Goal: Transaction & Acquisition: Purchase product/service

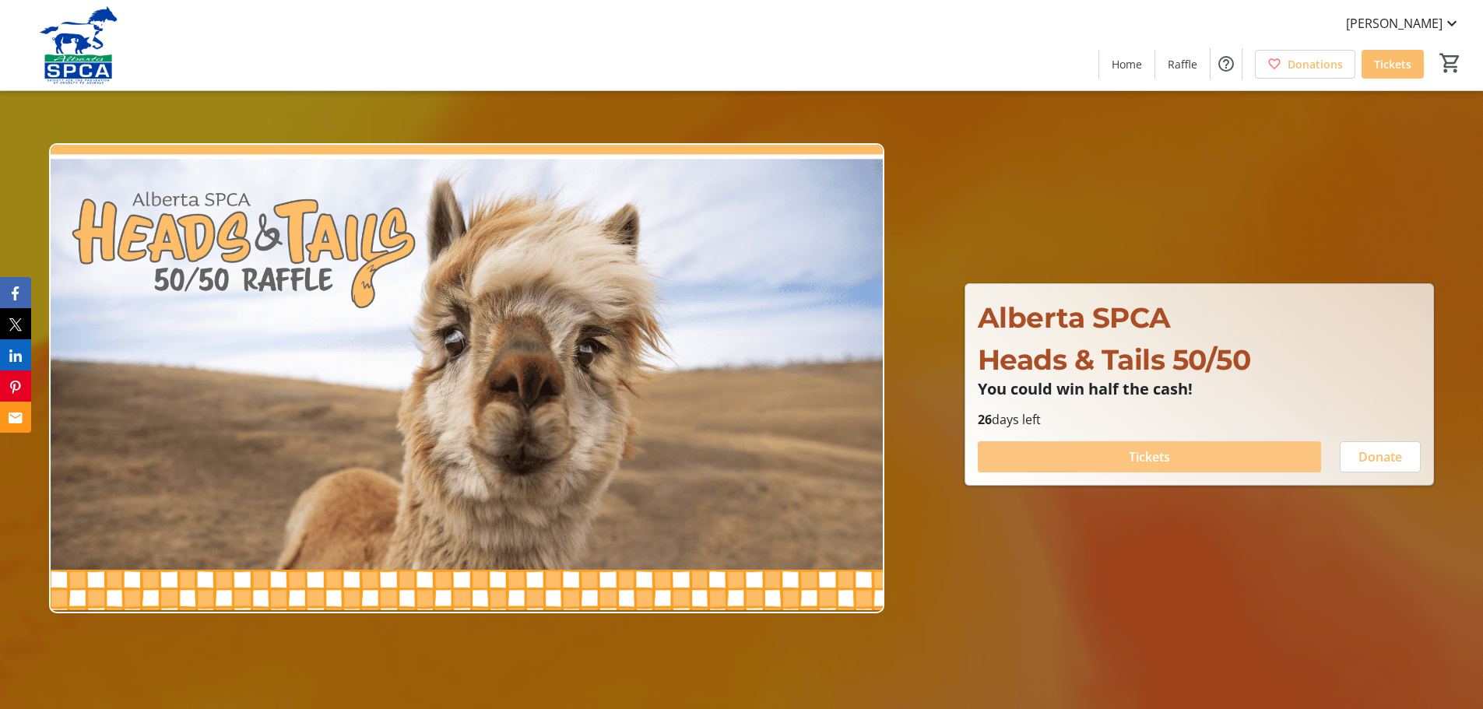
click at [1144, 455] on span "Tickets" at bounding box center [1149, 457] width 41 height 19
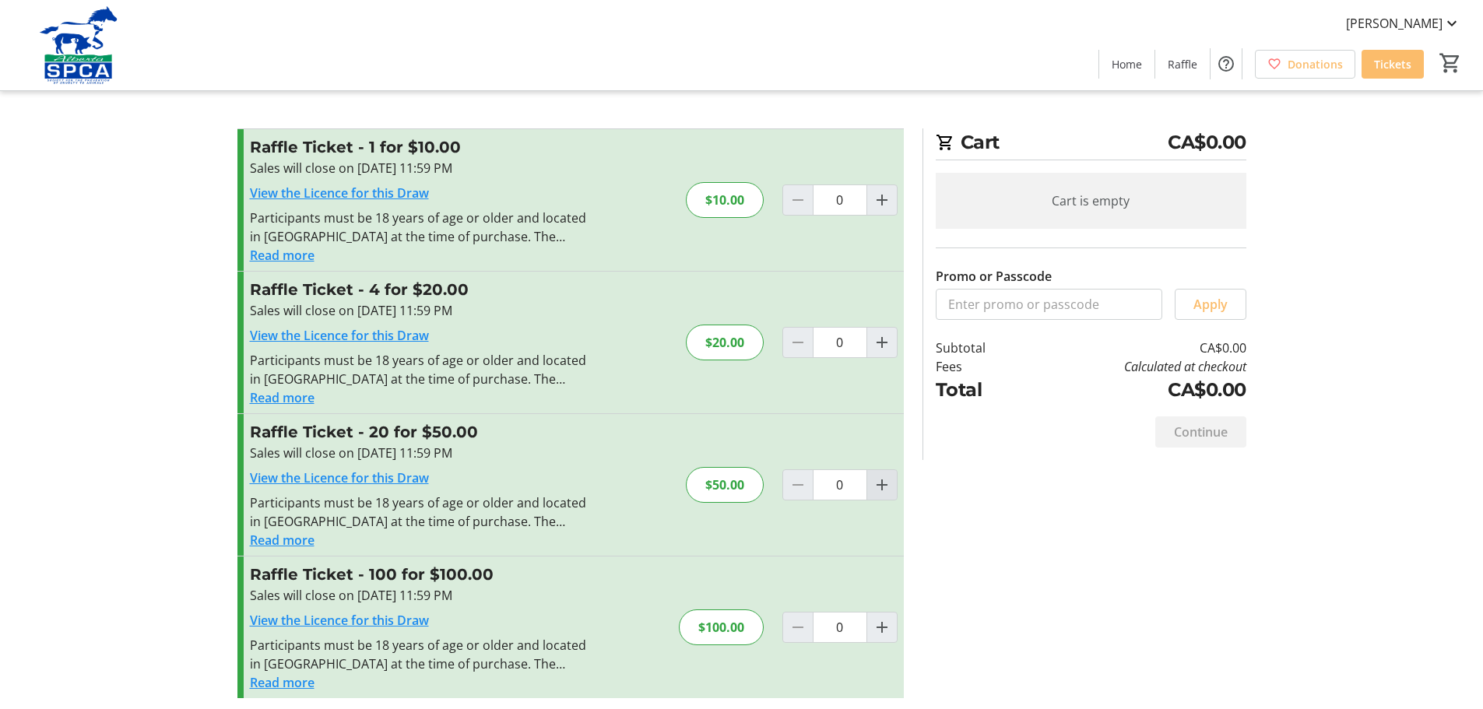
click at [878, 480] on mat-icon "Increment by one" at bounding box center [882, 485] width 19 height 19
type input "1"
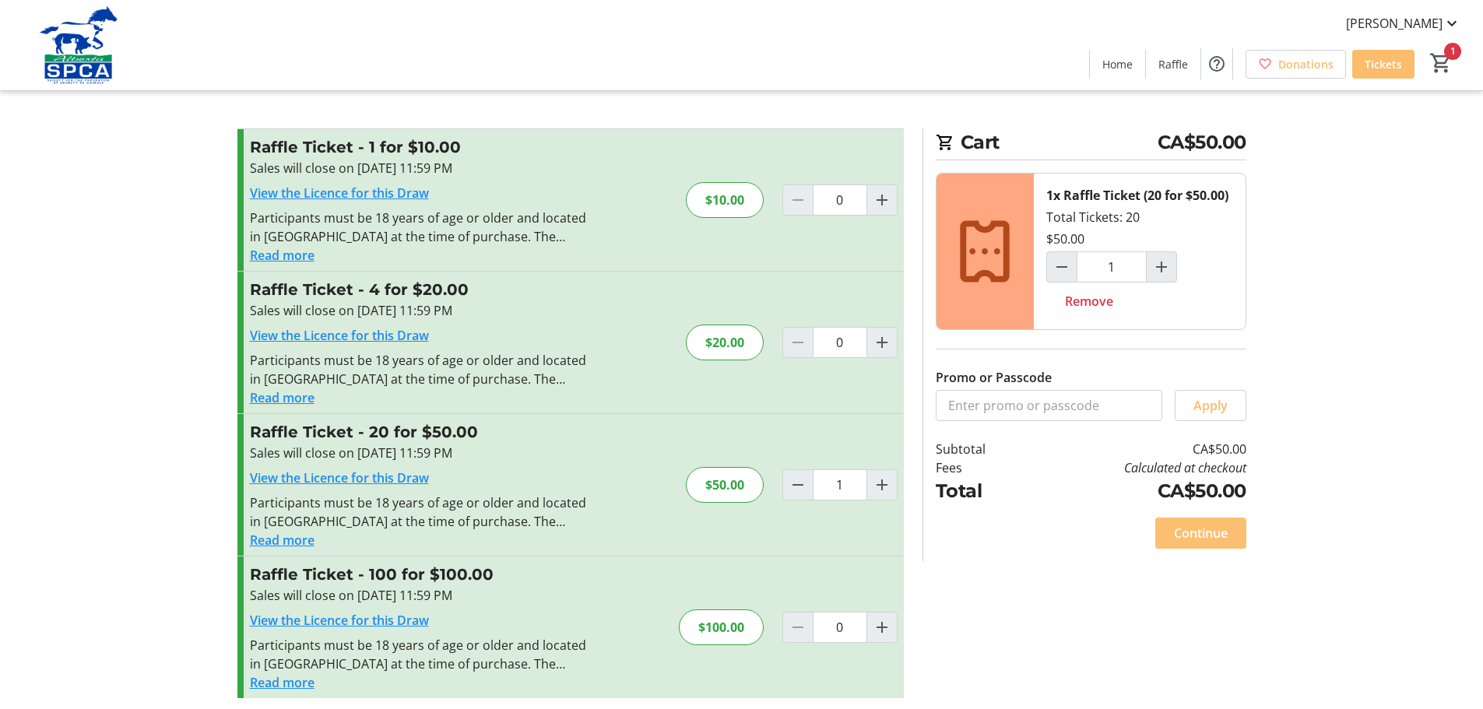
click at [1182, 535] on span "Continue" at bounding box center [1201, 533] width 54 height 19
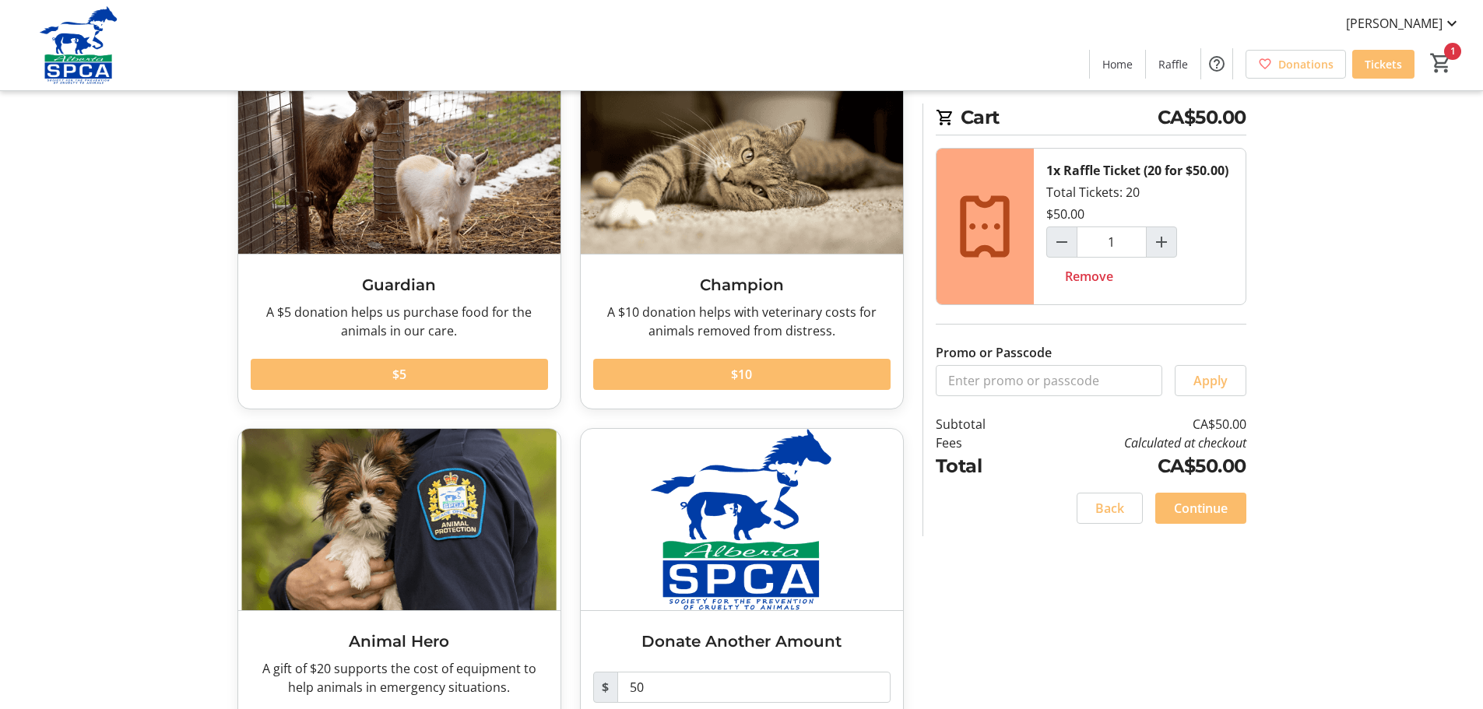
scroll to position [185, 0]
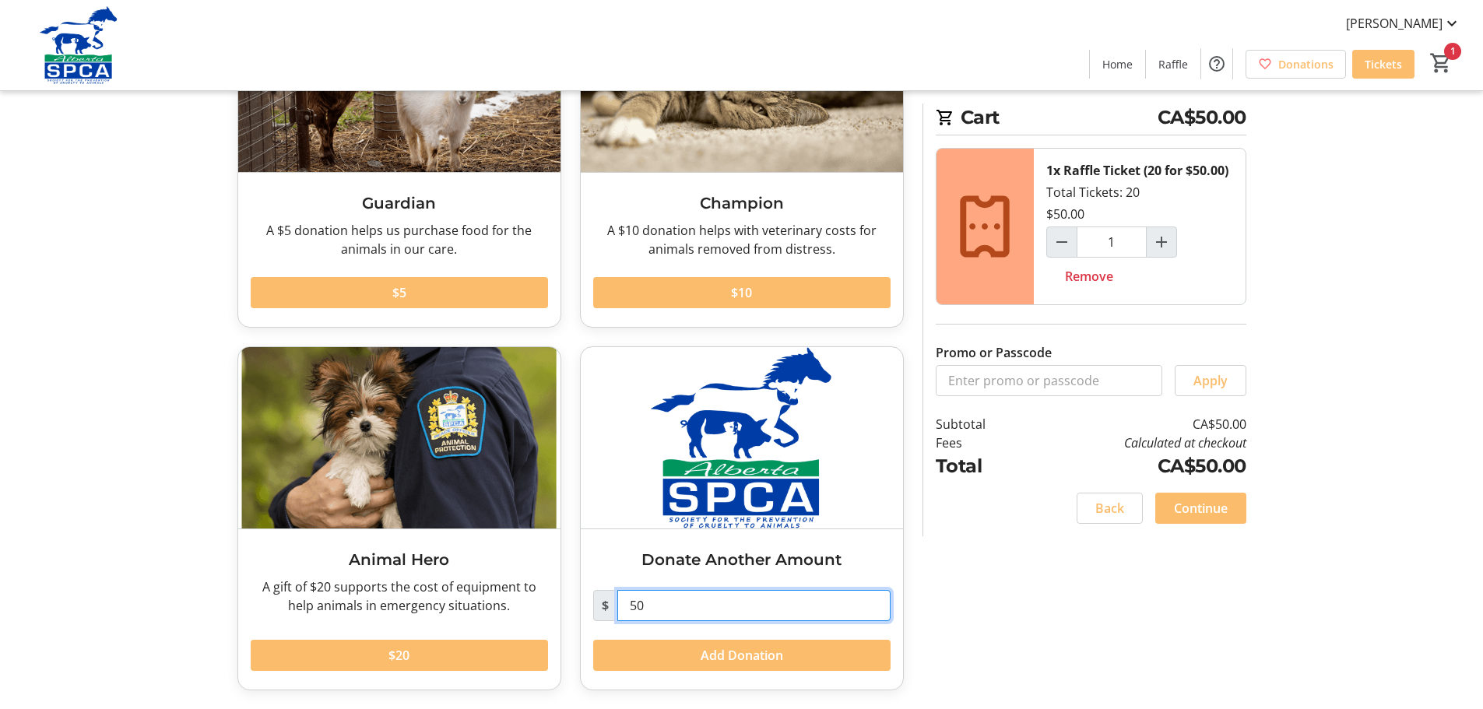
drag, startPoint x: 655, startPoint y: 611, endPoint x: 581, endPoint y: 615, distance: 74.1
click at [582, 615] on div "Donate Another Amount $ 50 Add Donation" at bounding box center [742, 609] width 322 height 160
click at [1013, 641] on div "Would you like to add a donation? Guardian A $5 donation helps us purchase food…" at bounding box center [742, 326] width 1028 height 766
click at [1188, 506] on span "Continue" at bounding box center [1201, 508] width 54 height 19
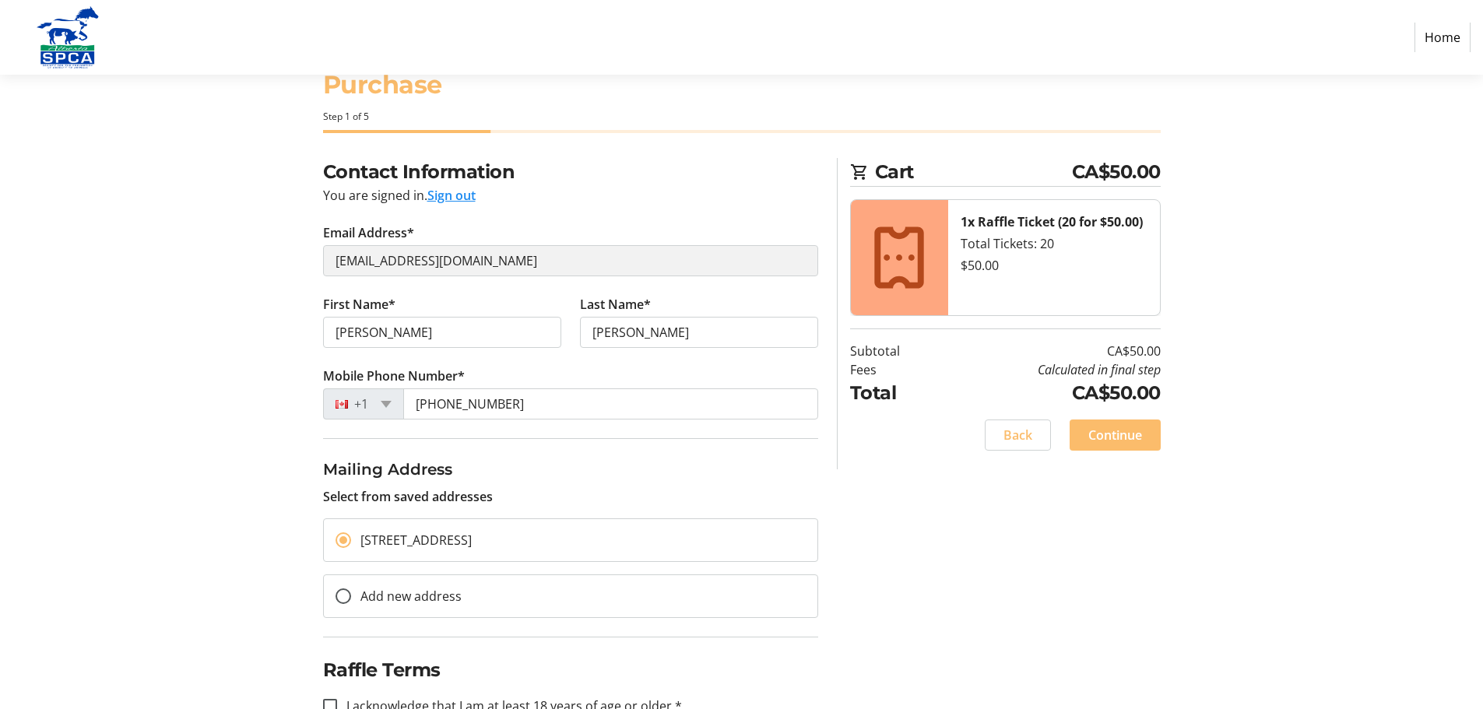
scroll to position [90, 0]
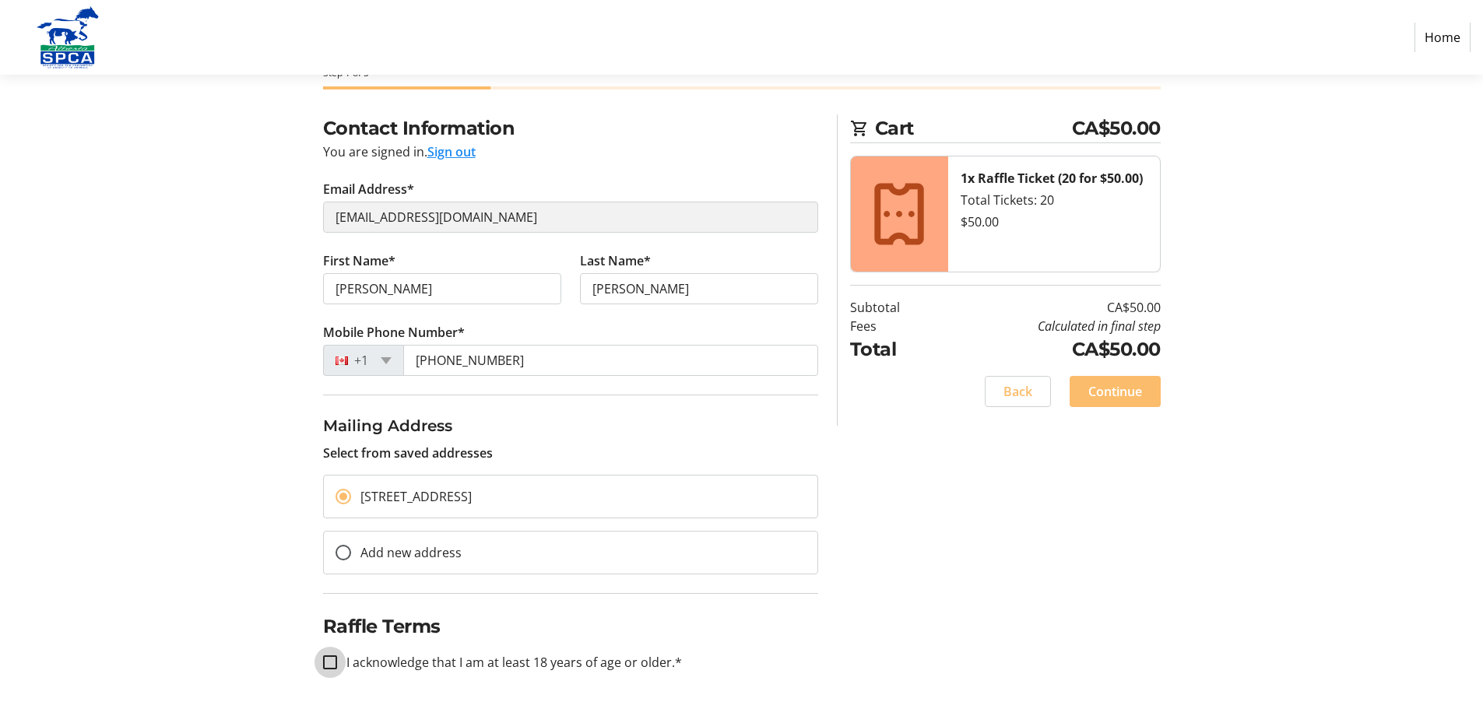
click at [330, 663] on input "I acknowledge that I am at least 18 years of age or older.*" at bounding box center [330, 663] width 14 height 14
checkbox input "true"
click at [1111, 390] on span "Continue" at bounding box center [1116, 391] width 54 height 19
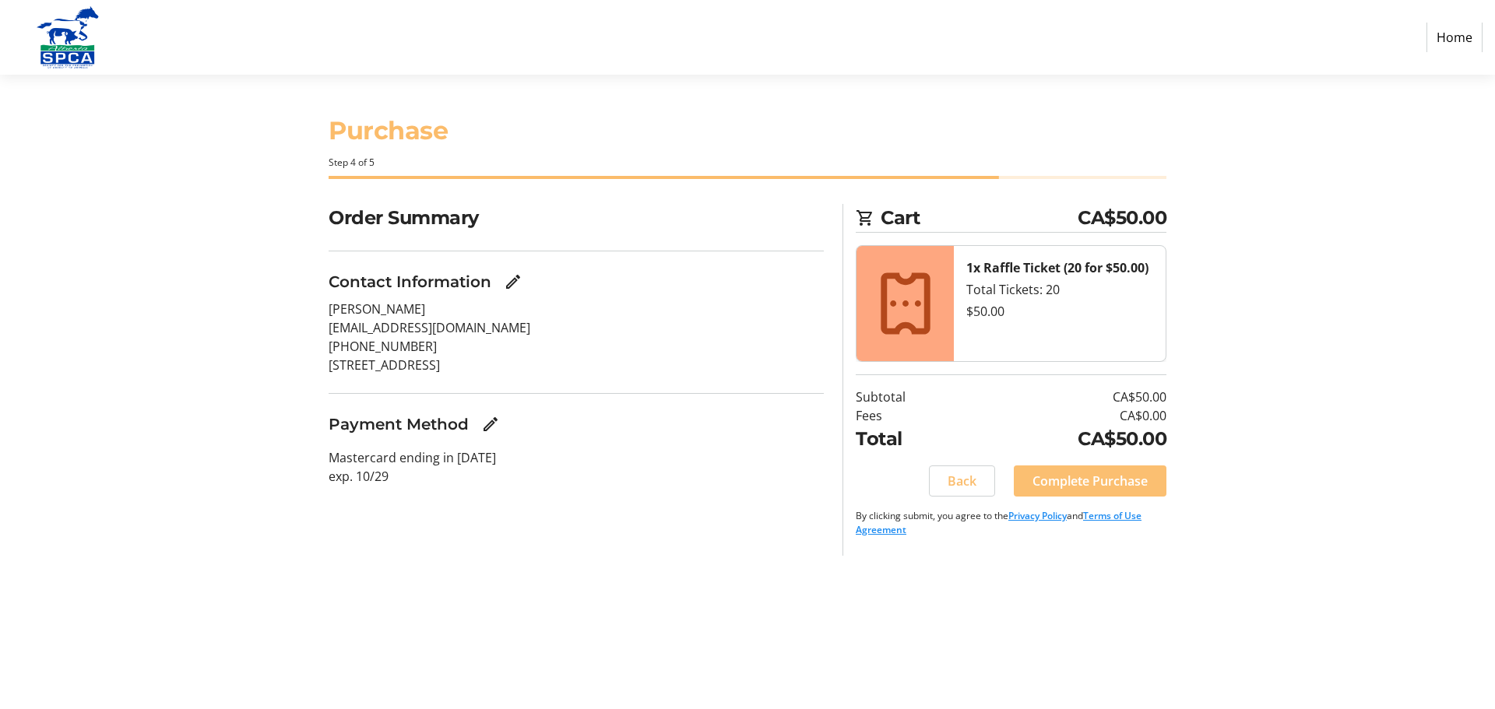
click at [1097, 488] on span "Complete Purchase" at bounding box center [1089, 481] width 115 height 19
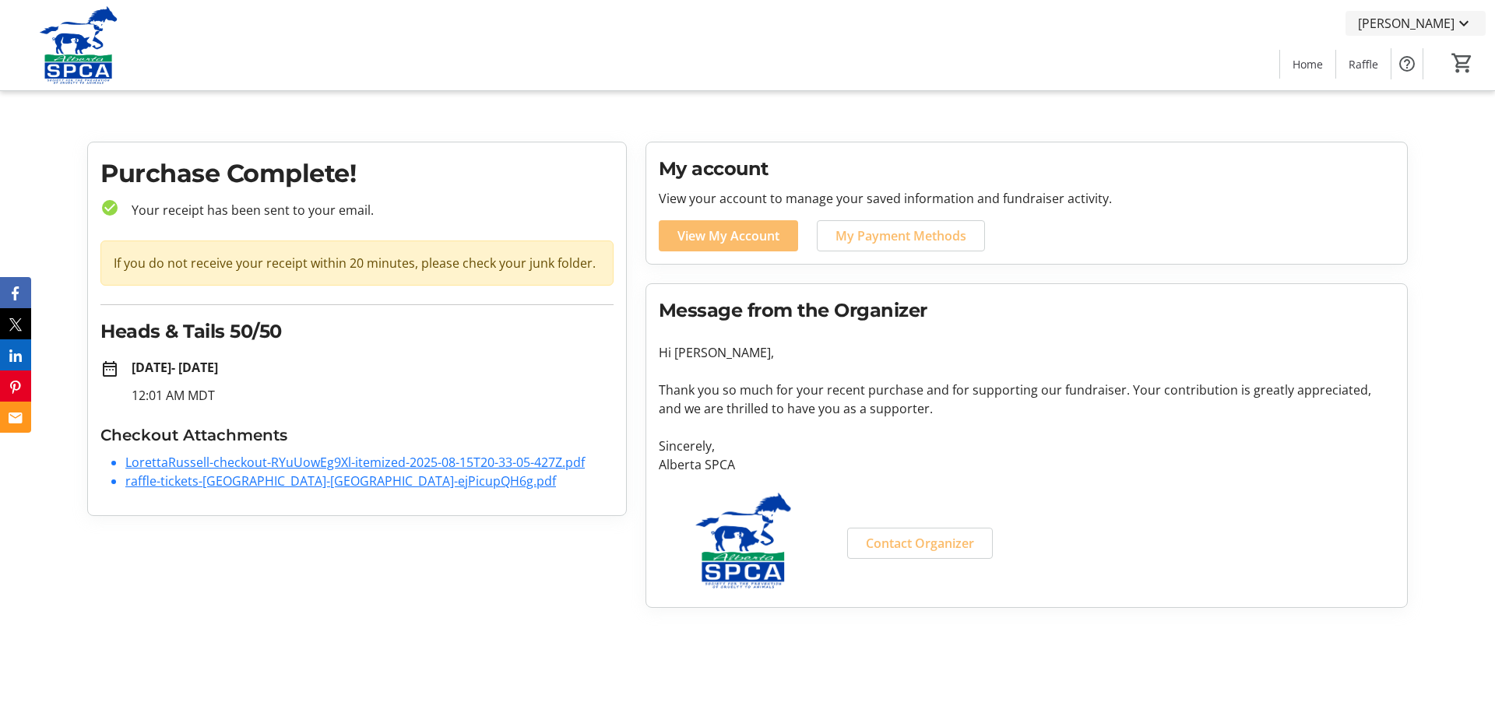
click at [1450, 22] on span "[PERSON_NAME]" at bounding box center [1406, 23] width 97 height 19
click at [1394, 142] on span "Log Out" at bounding box center [1419, 135] width 107 height 19
